Goal: Task Accomplishment & Management: Use online tool/utility

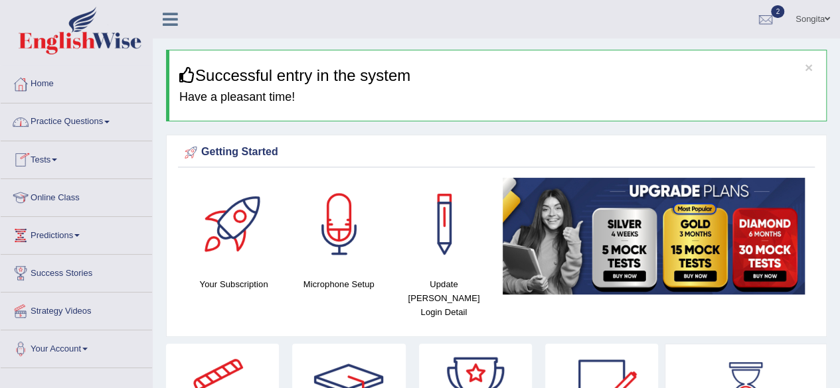
click at [108, 114] on link "Practice Questions" at bounding box center [76, 120] width 151 height 33
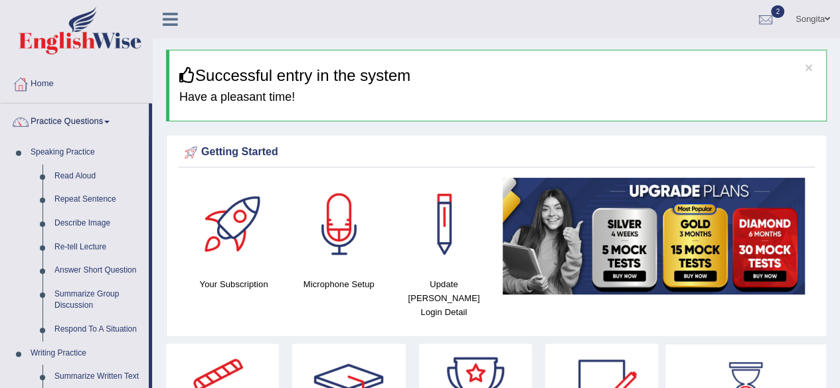
click at [167, 171] on div "Getting Started Your Subscription Microphone Setup Update [PERSON_NAME] Login D…" at bounding box center [496, 236] width 660 height 202
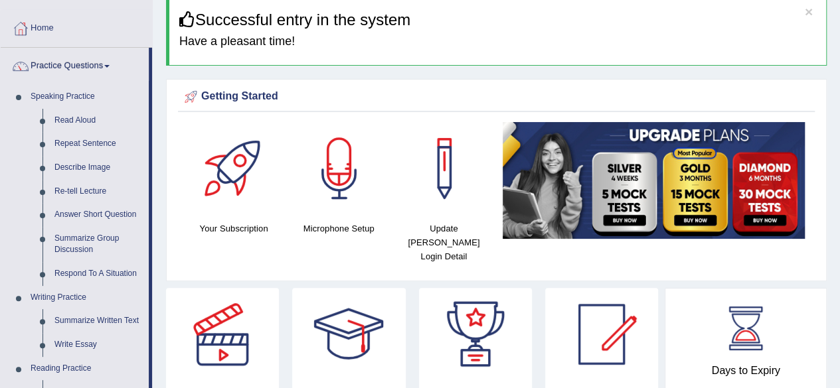
scroll to position [56, 0]
click at [94, 350] on link "Write Essay" at bounding box center [98, 345] width 100 height 24
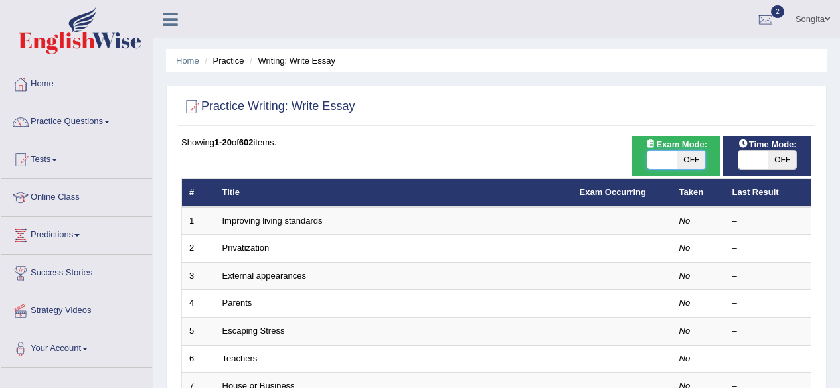
click at [666, 151] on span at bounding box center [661, 160] width 29 height 19
checkbox input "true"
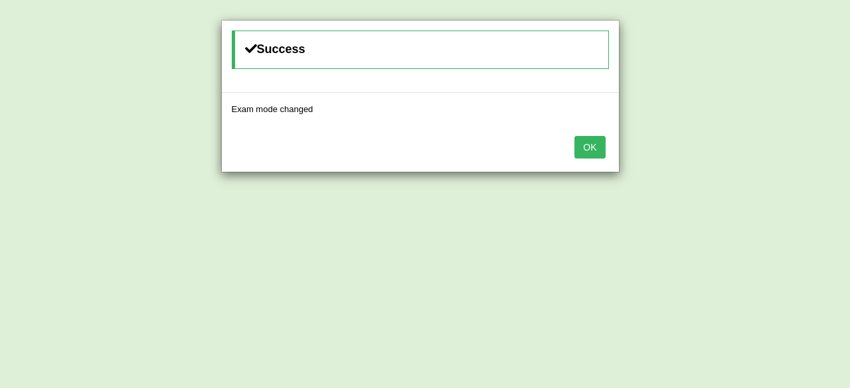
click at [596, 141] on button "OK" at bounding box center [589, 147] width 31 height 23
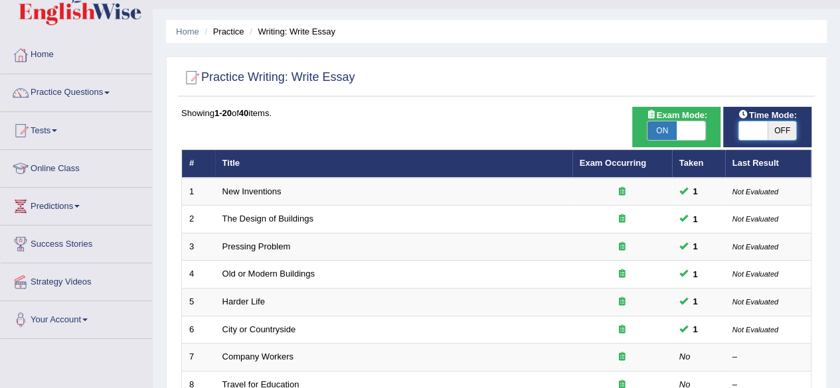
click at [744, 125] on span at bounding box center [752, 130] width 29 height 19
checkbox input "true"
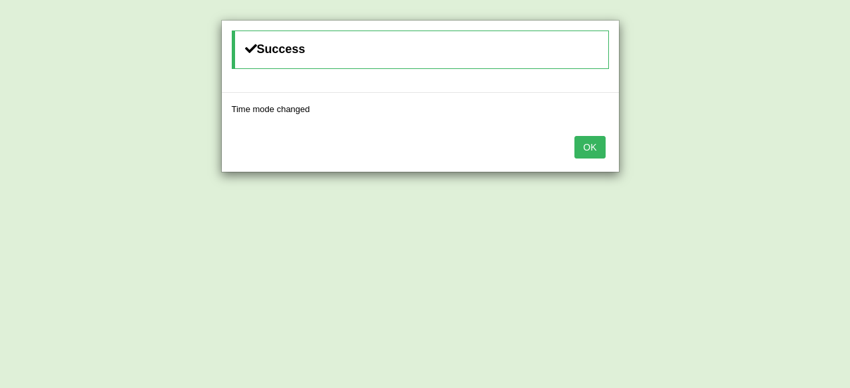
click at [584, 145] on button "OK" at bounding box center [589, 147] width 31 height 23
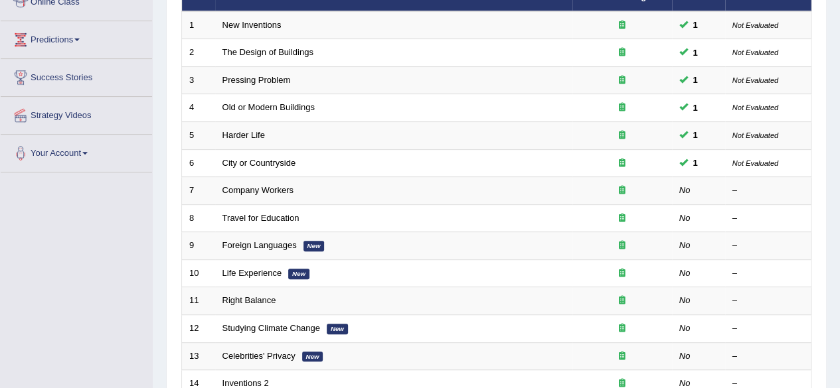
scroll to position [207, 0]
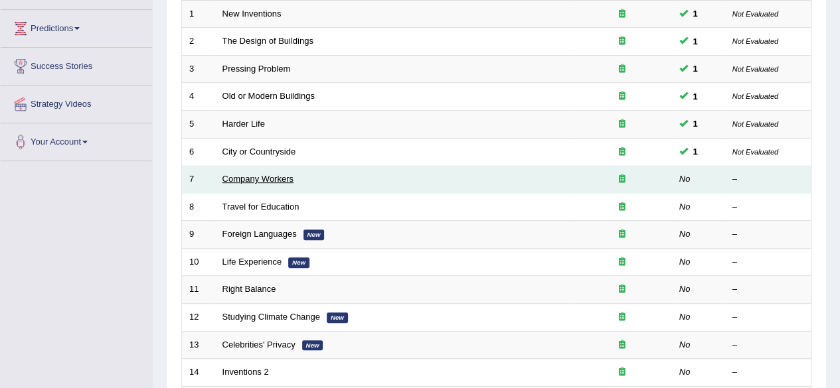
click at [252, 176] on link "Company Workers" at bounding box center [257, 179] width 71 height 10
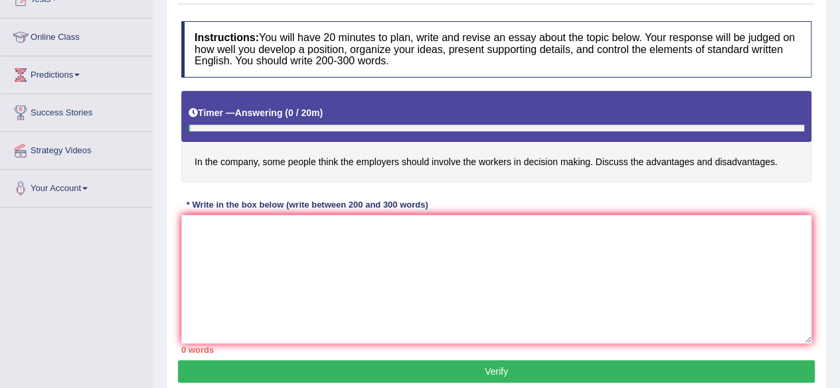
scroll to position [165, 0]
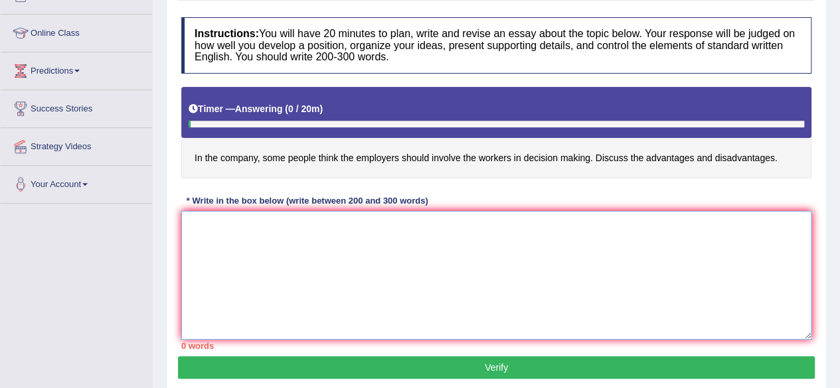
click at [272, 269] on textarea at bounding box center [496, 275] width 630 height 129
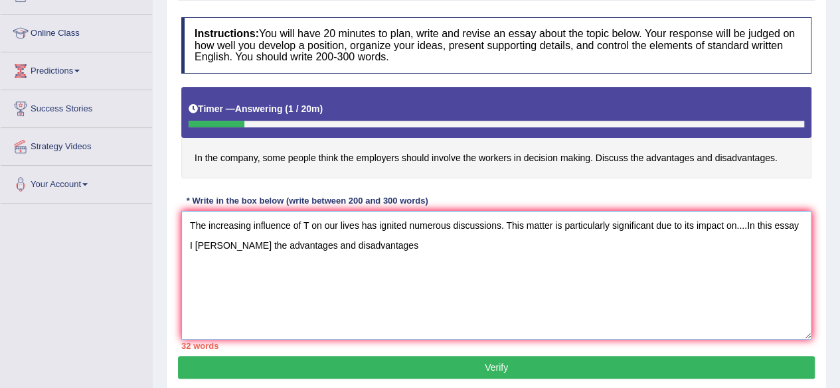
click at [226, 242] on textarea "The increasing influence of T on our lives has ignited numerous discussions. Th…" at bounding box center [496, 275] width 630 height 129
click at [380, 247] on textarea "The increasing influence of T on our lives has ignited numerous discussions. Th…" at bounding box center [496, 275] width 630 height 129
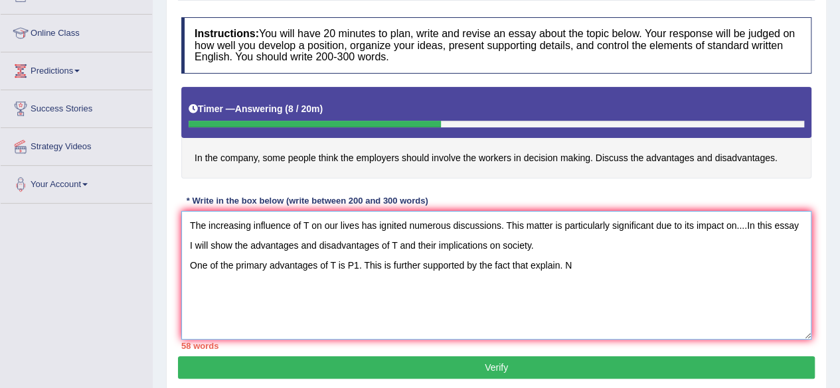
type textarea "The increasing influence of T on our lives has ignited numerous discussions. Th…"
